Goal: Navigation & Orientation: Find specific page/section

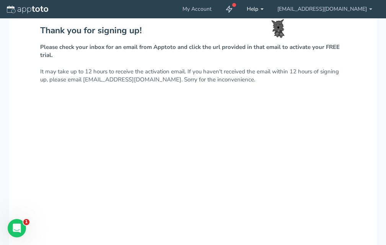
click at [270, 5] on link "Help" at bounding box center [255, 9] width 31 height 18
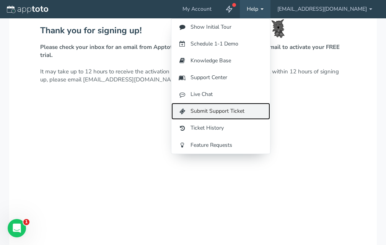
click at [244, 107] on link "Submit Support Ticket" at bounding box center [220, 111] width 99 height 17
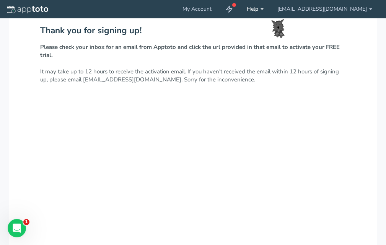
click at [270, 7] on link "Help" at bounding box center [255, 9] width 31 height 18
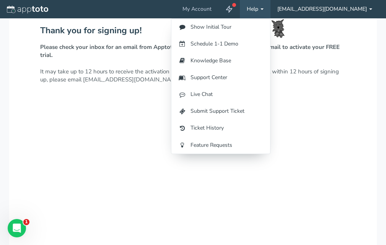
click at [337, 5] on link "[EMAIL_ADDRESS][DOMAIN_NAME]" at bounding box center [324, 9] width 109 height 18
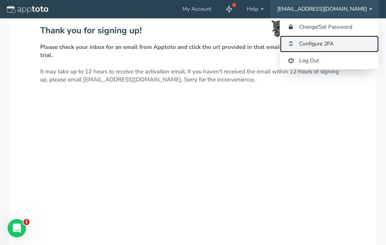
click at [319, 44] on link "Configure 2FA" at bounding box center [329, 44] width 99 height 17
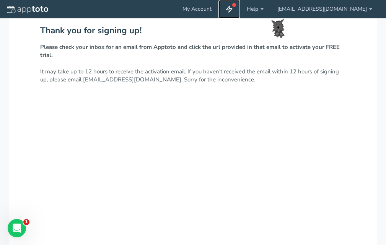
click at [233, 8] on icon at bounding box center [229, 9] width 8 height 8
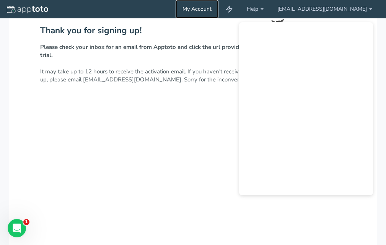
click at [218, 5] on link "My Account" at bounding box center [196, 9] width 43 height 18
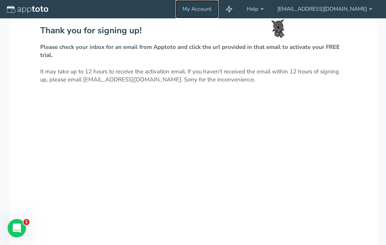
click at [218, 7] on link "My Account" at bounding box center [196, 9] width 43 height 18
click at [270, 8] on link "Help" at bounding box center [255, 9] width 31 height 18
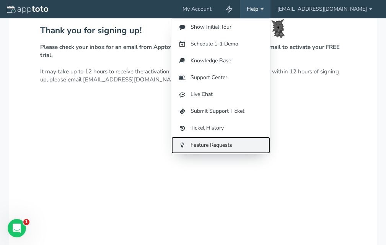
click at [235, 143] on link "Feature Requests" at bounding box center [220, 145] width 99 height 17
